Goal: Task Accomplishment & Management: Use online tool/utility

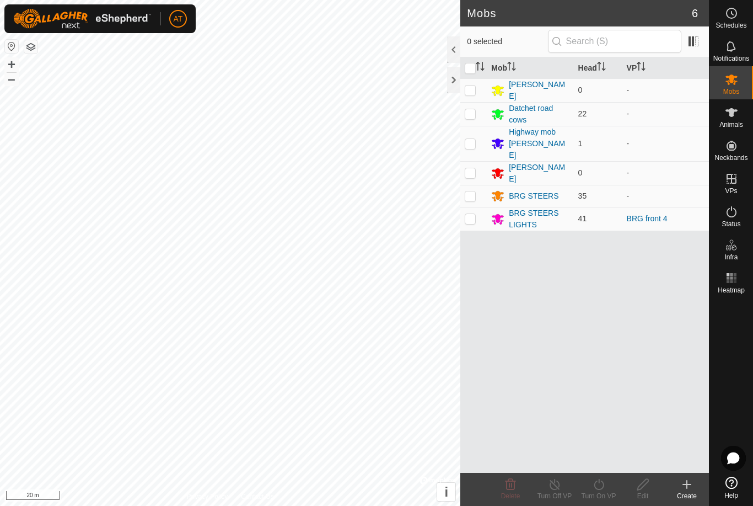
click at [467, 214] on p-checkbox at bounding box center [470, 218] width 11 height 9
checkbox input "true"
click at [595, 485] on icon at bounding box center [599, 483] width 14 height 13
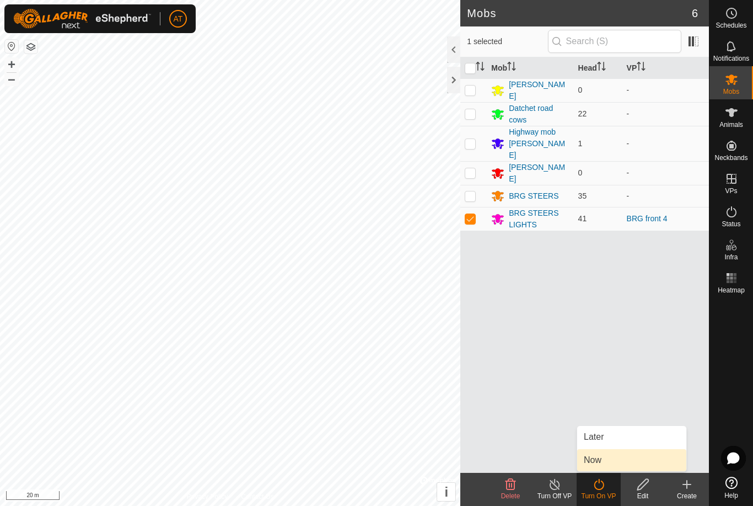
click at [602, 455] on link "Now" at bounding box center [631, 460] width 109 height 22
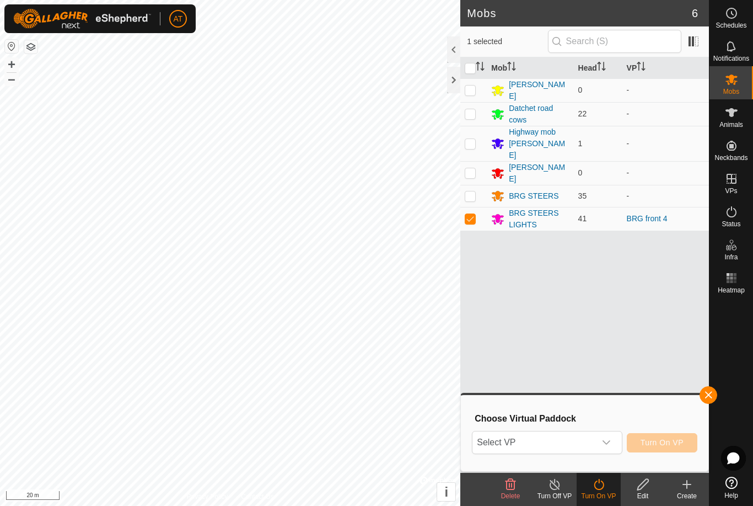
click at [609, 437] on div "dropdown trigger" at bounding box center [606, 442] width 22 height 22
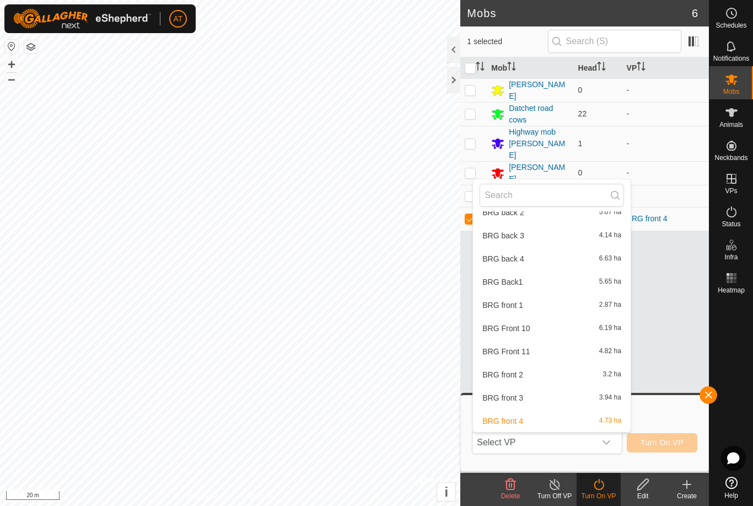
scroll to position [639, 0]
click at [515, 393] on span "BRG front 3" at bounding box center [502, 396] width 41 height 8
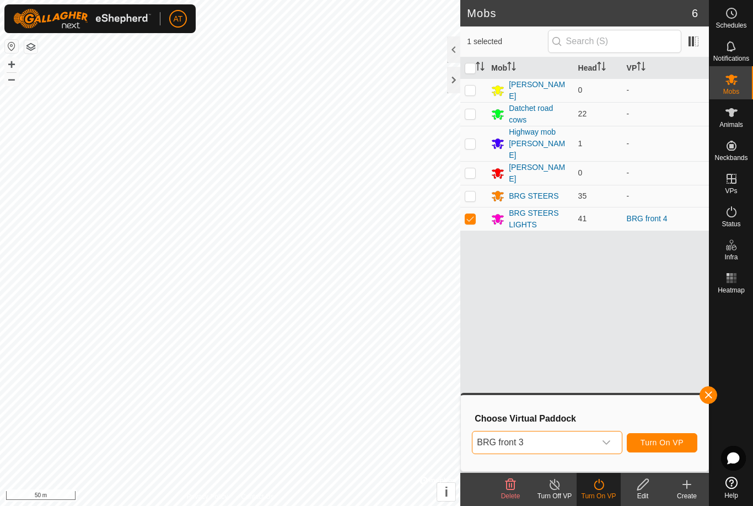
click at [667, 438] on span "Turn On VP" at bounding box center [662, 442] width 43 height 9
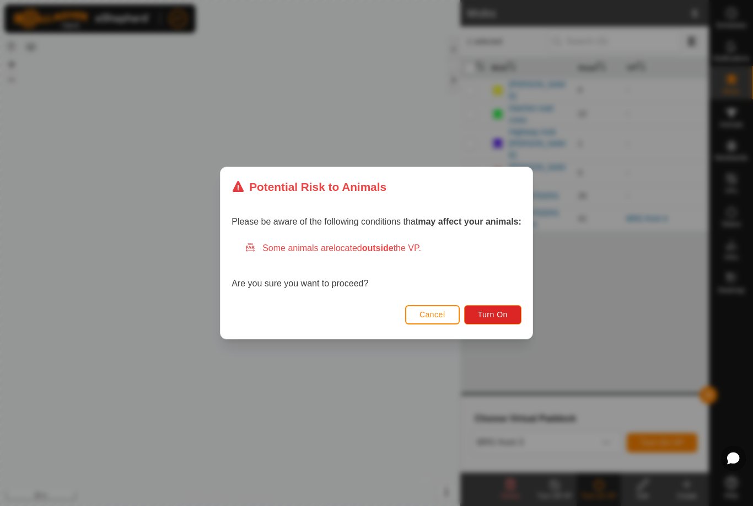
click at [492, 316] on span "Turn On" at bounding box center [493, 314] width 30 height 9
